Goal: Use online tool/utility: Utilize a website feature to perform a specific function

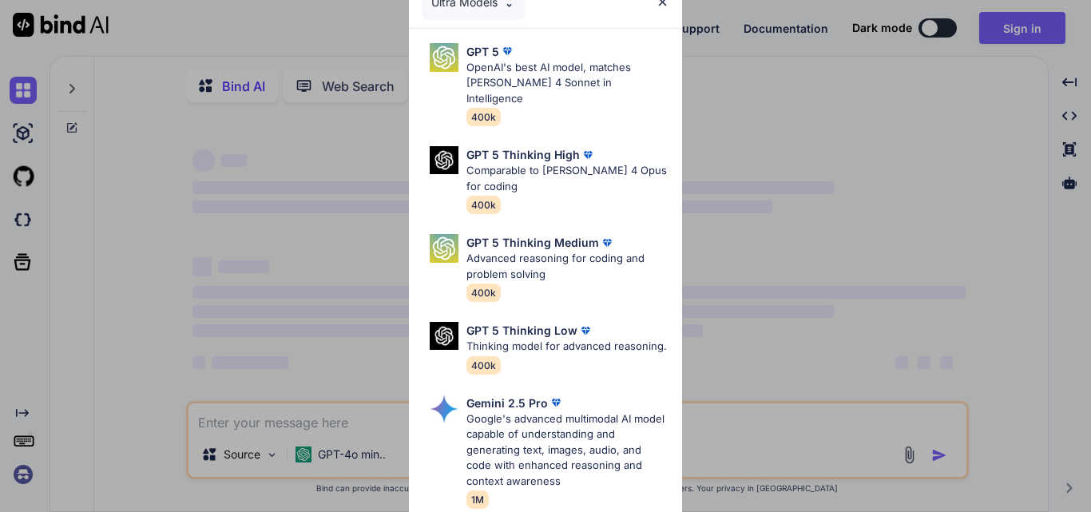
type textarea "x"
click at [659, 1] on img at bounding box center [663, 2] width 14 height 14
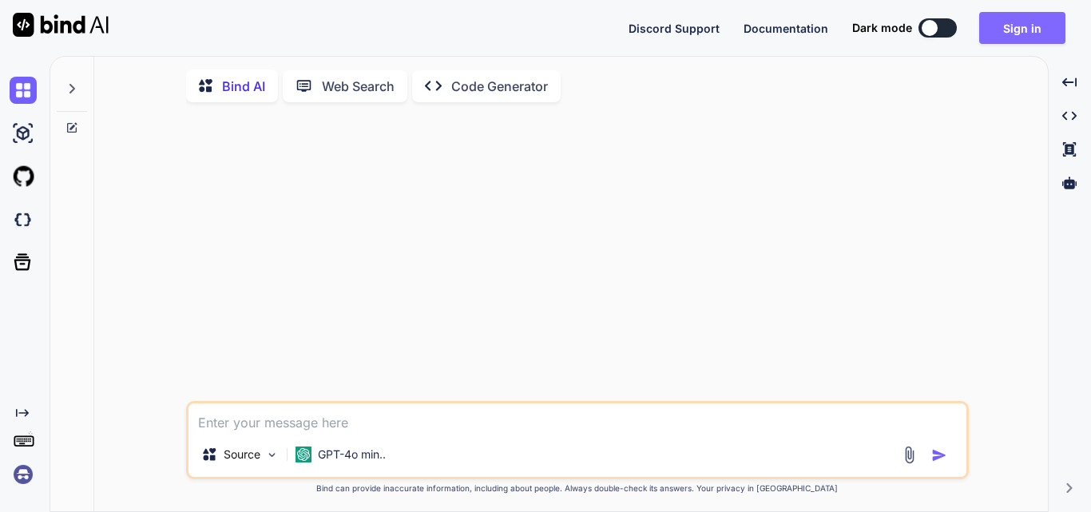
click at [1012, 34] on button "Sign in" at bounding box center [1022, 28] width 86 height 32
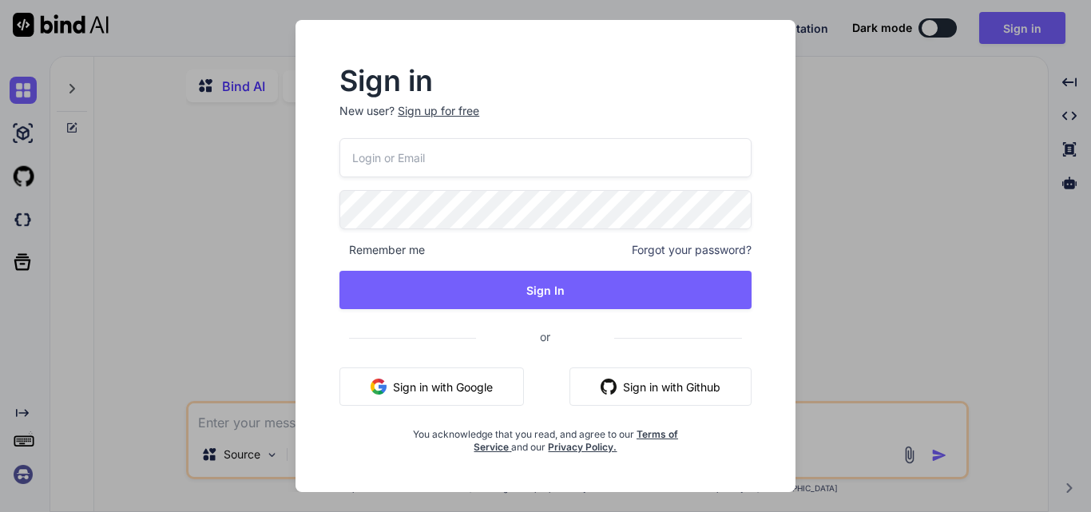
click at [430, 157] on input "email" at bounding box center [546, 157] width 412 height 39
type input "[EMAIL_ADDRESS][DOMAIN_NAME]"
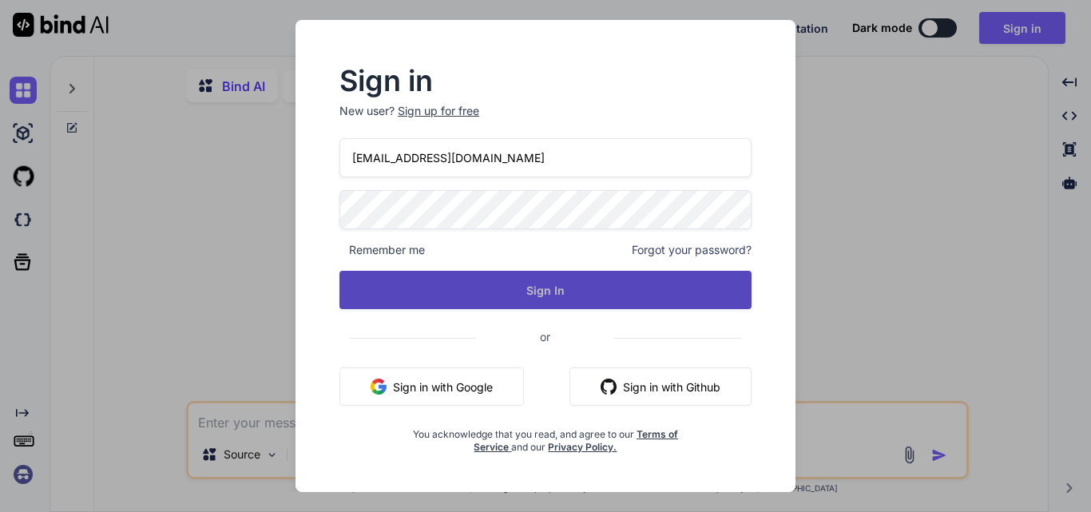
click at [534, 281] on button "Sign In" at bounding box center [546, 290] width 412 height 38
click at [585, 292] on button "Sign In" at bounding box center [546, 290] width 412 height 38
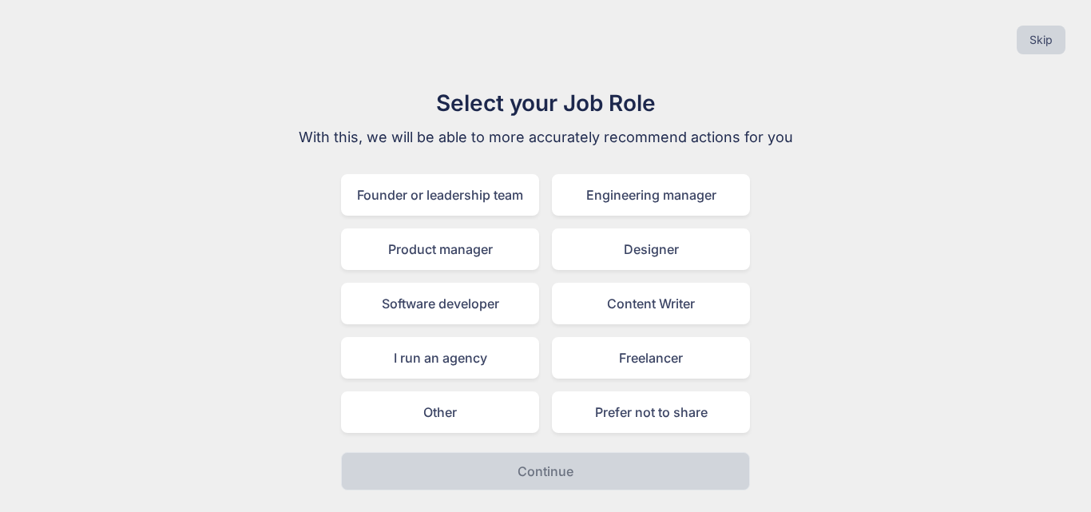
click at [1040, 56] on div "Skip" at bounding box center [546, 40] width 1066 height 54
click at [1041, 41] on button "Skip" at bounding box center [1041, 40] width 49 height 29
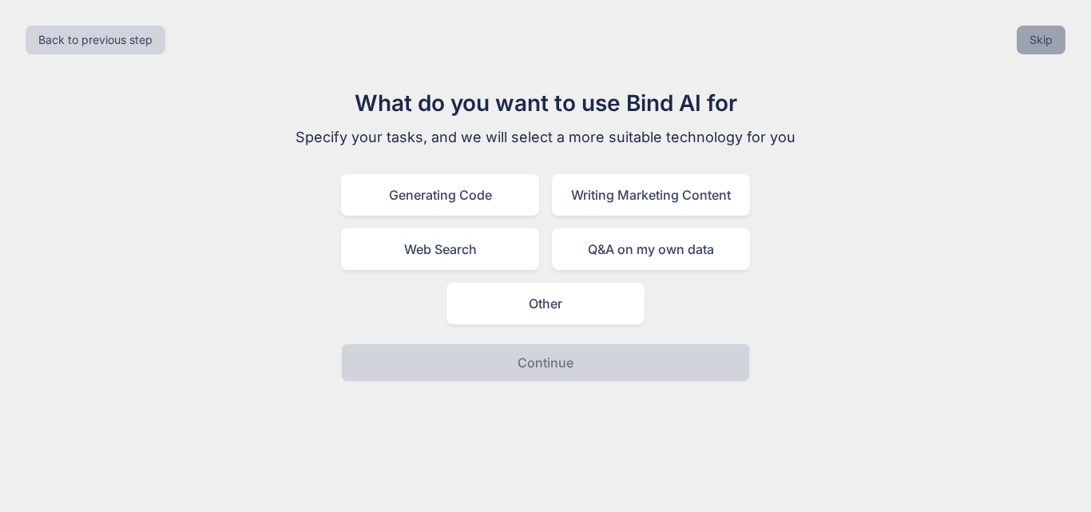
click at [1041, 41] on button "Skip" at bounding box center [1041, 40] width 49 height 29
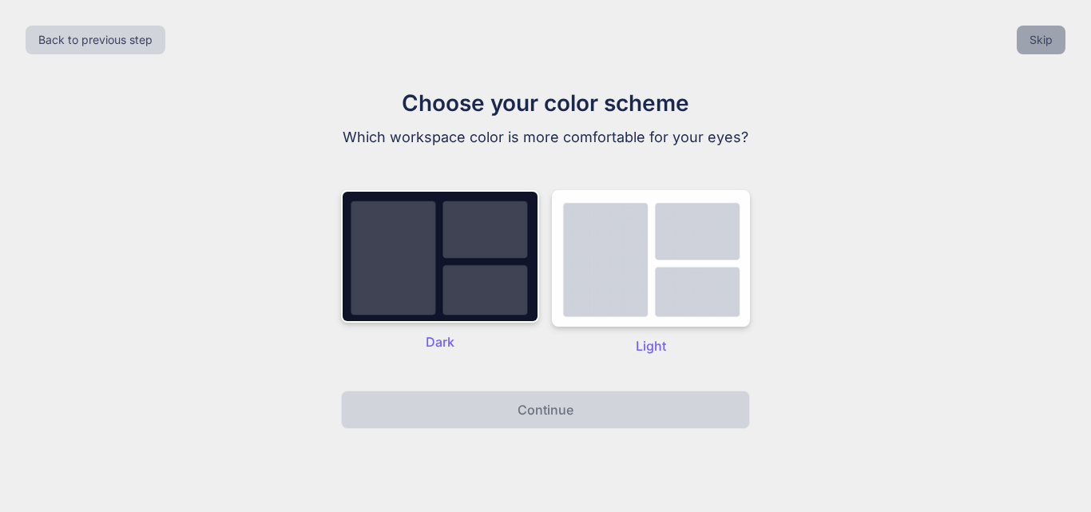
click at [1041, 41] on button "Skip" at bounding box center [1041, 40] width 49 height 29
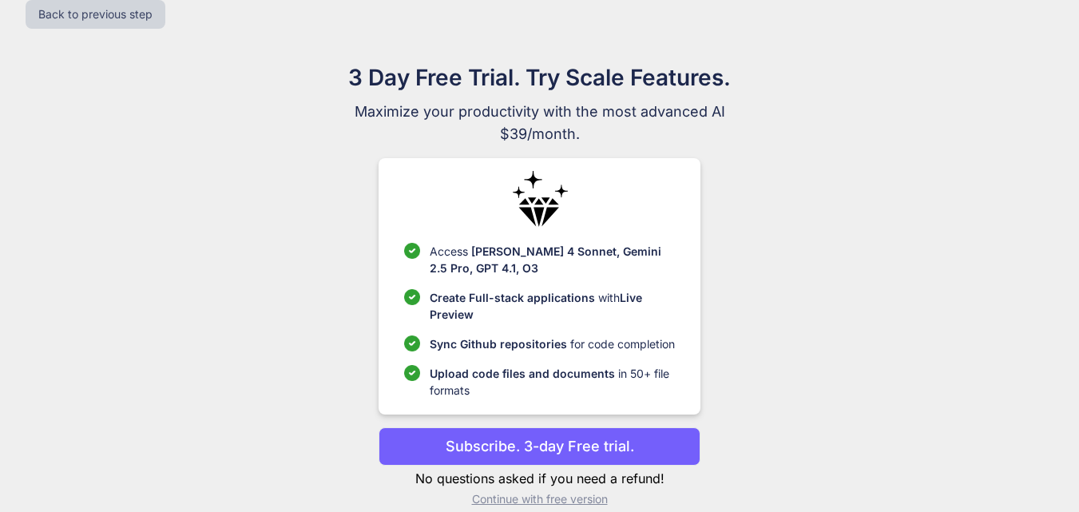
scroll to position [46, 0]
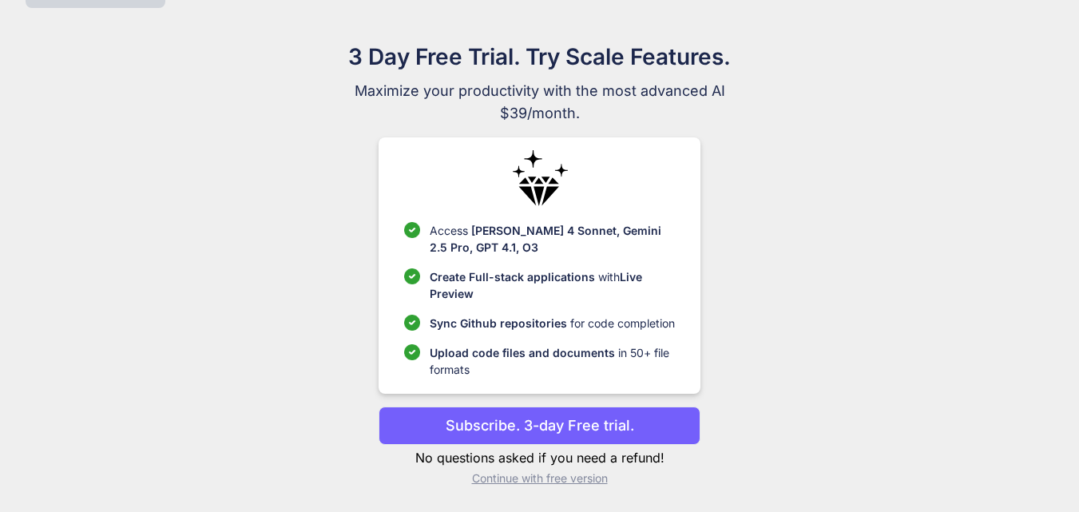
click at [582, 481] on p "Continue with free version" at bounding box center [540, 479] width 322 height 16
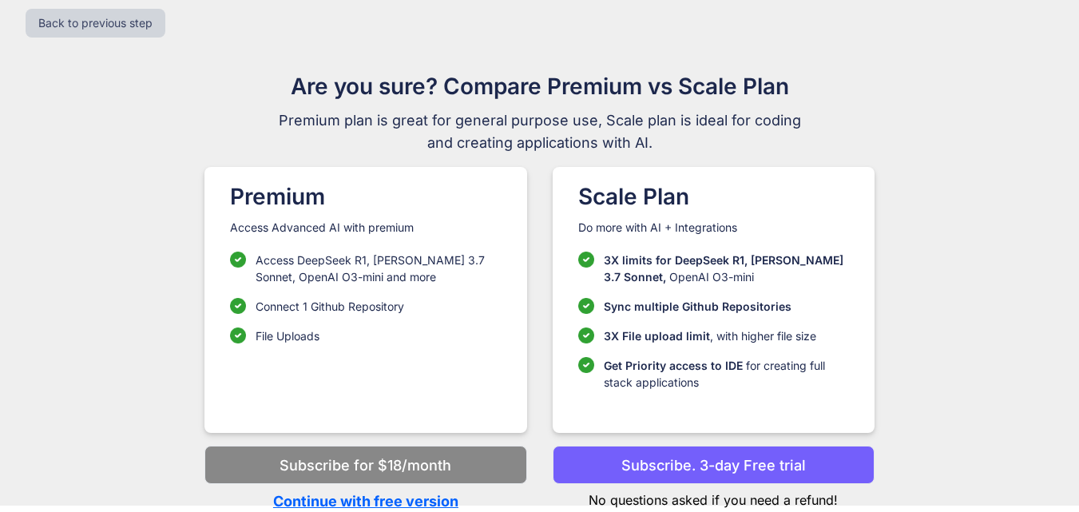
click at [378, 504] on p "Continue with free version" at bounding box center [366, 502] width 322 height 22
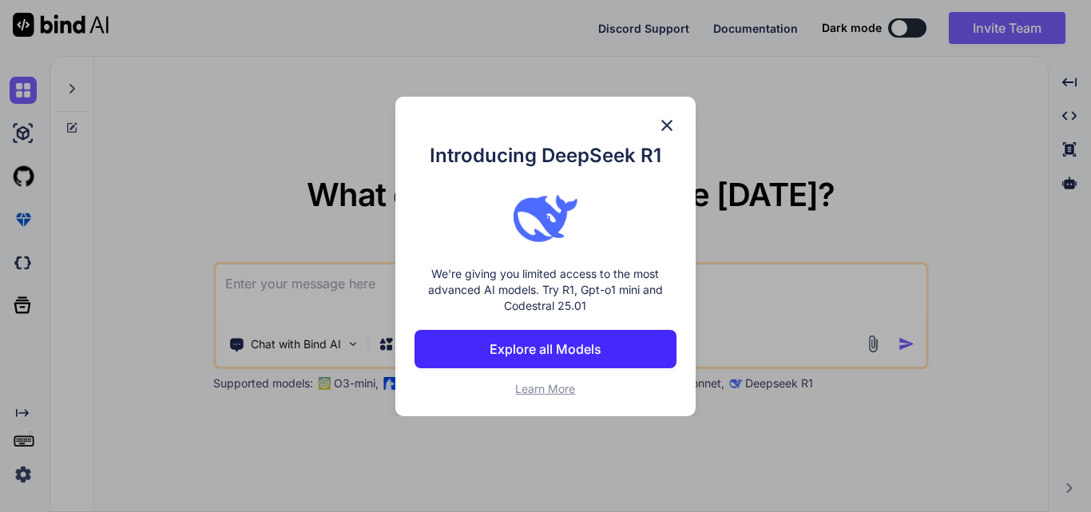
click at [664, 126] on img at bounding box center [666, 125] width 19 height 19
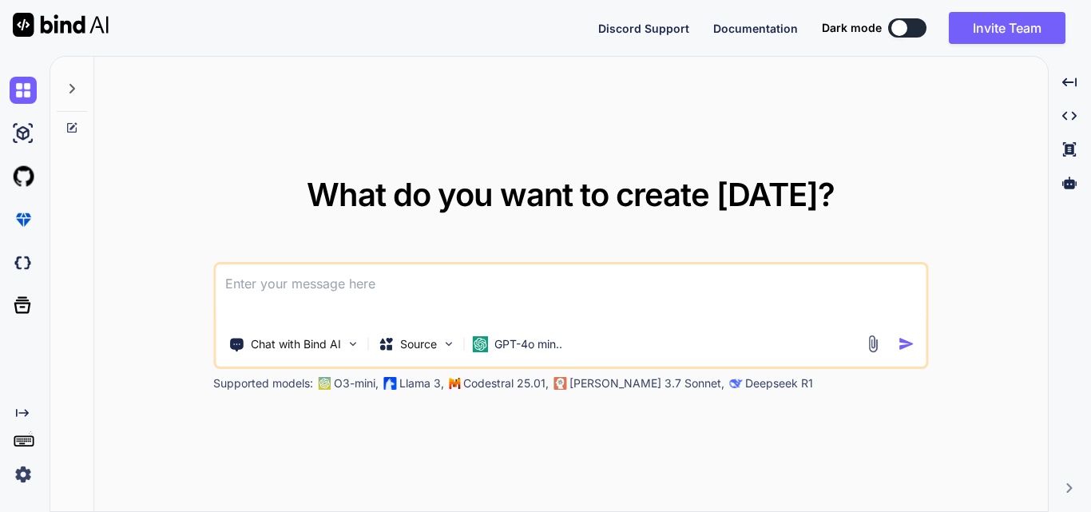
click at [434, 277] on textarea at bounding box center [571, 293] width 710 height 59
type textarea "x"
paste textarea "Write the code in asp net core API to detect the image object with in it so use…"
type textarea "Write the code in asp net core API to detect the image object with in it so use…"
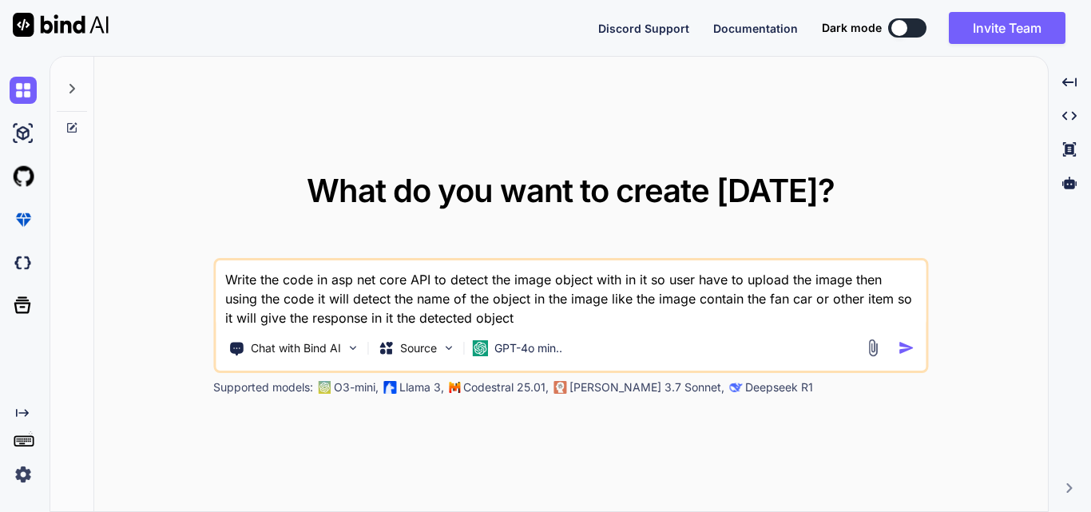
type textarea "x"
type textarea "Write the code in asp net core API to detect the image object with in it so use…"
click at [902, 340] on img "button" at bounding box center [906, 348] width 17 height 17
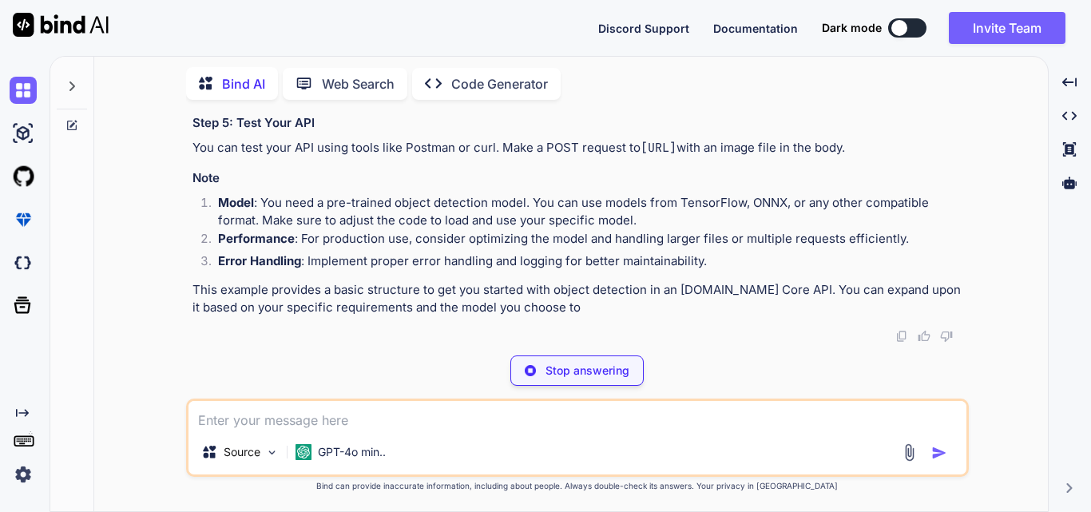
scroll to position [1884, 0]
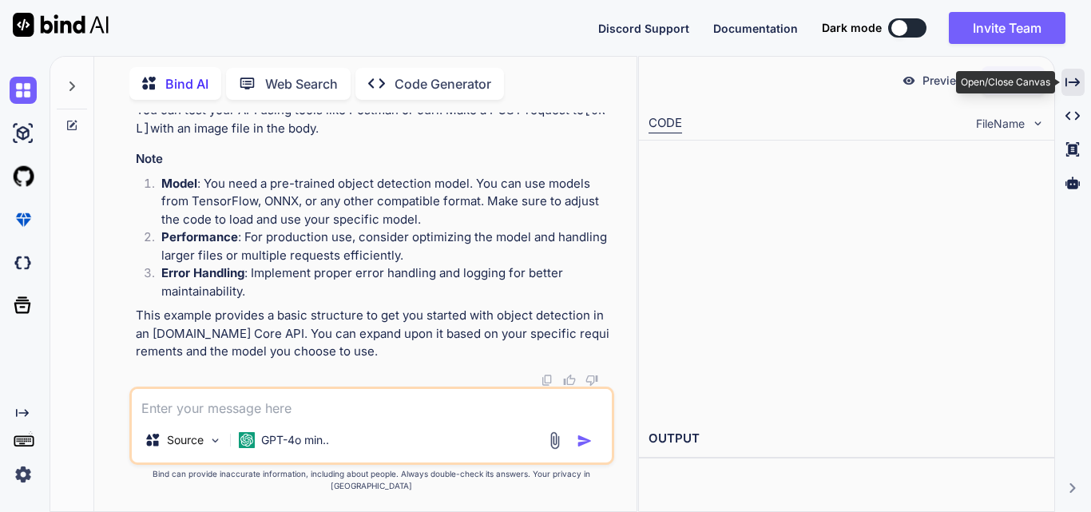
click at [1077, 78] on icon "Created with Pixso." at bounding box center [1073, 82] width 14 height 14
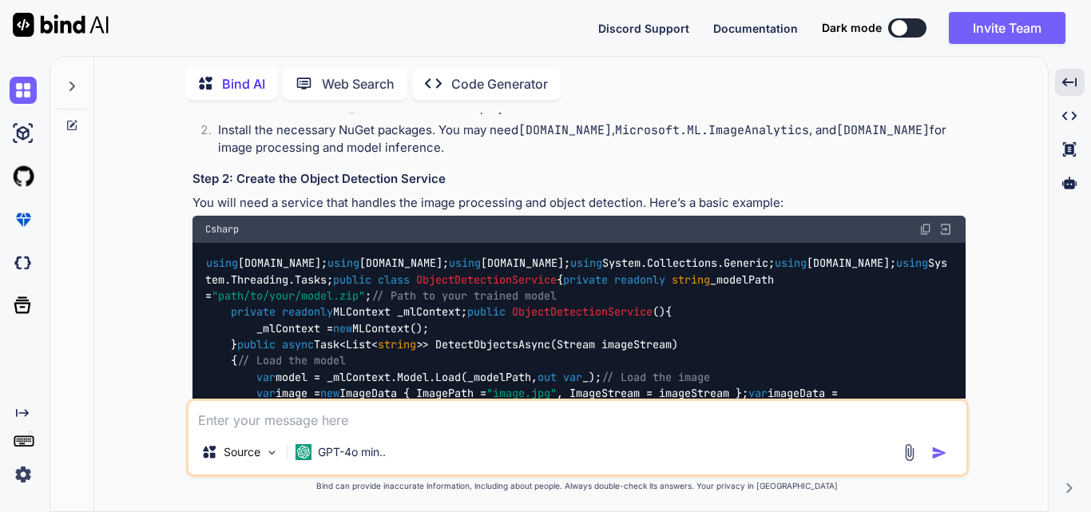
scroll to position [0, 0]
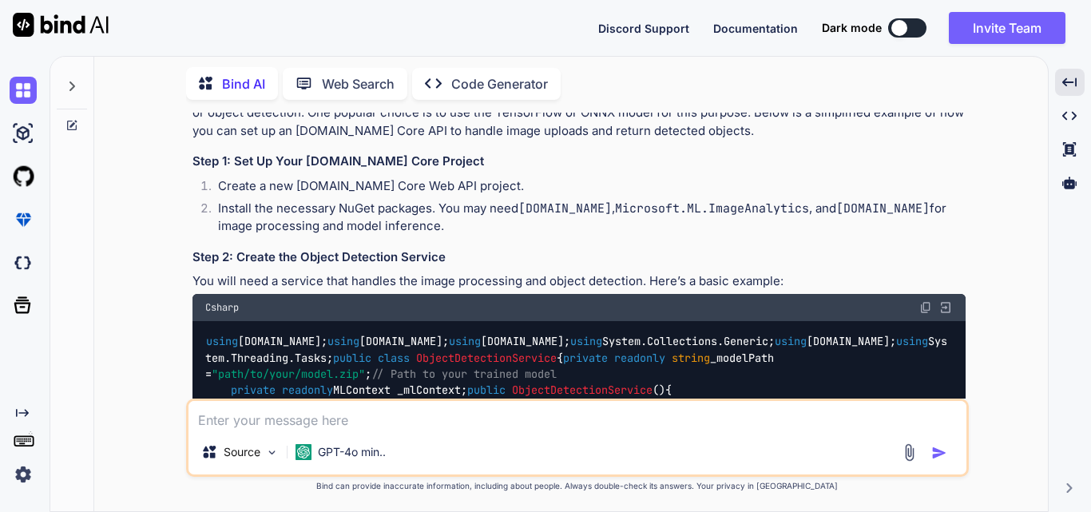
type textarea "x"
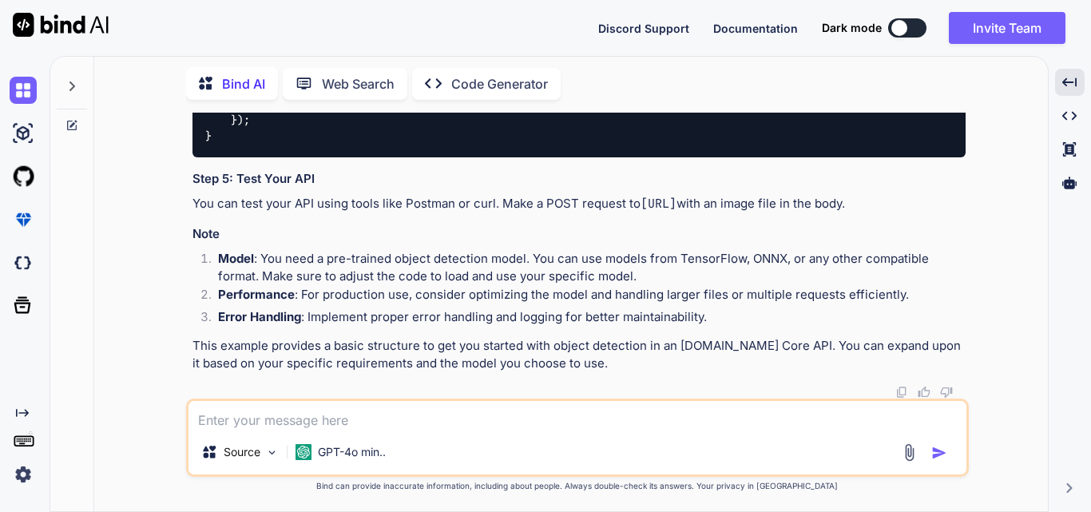
scroll to position [1997, 0]
